Goal: Transaction & Acquisition: Purchase product/service

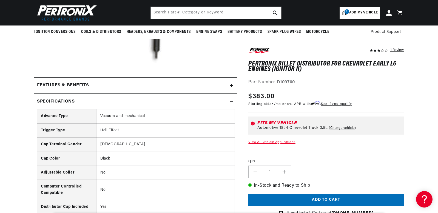
scroll to position [0, 166]
click at [385, 12] on link "Log in" at bounding box center [389, 13] width 12 height 6
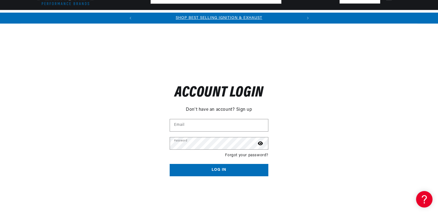
scroll to position [192, 0]
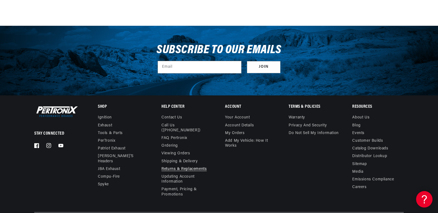
click at [172, 165] on link "Returns & Replacements" at bounding box center [183, 169] width 45 height 8
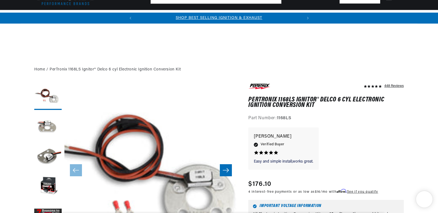
scroll to position [82, 0]
